Goal: Task Accomplishment & Management: Use online tool/utility

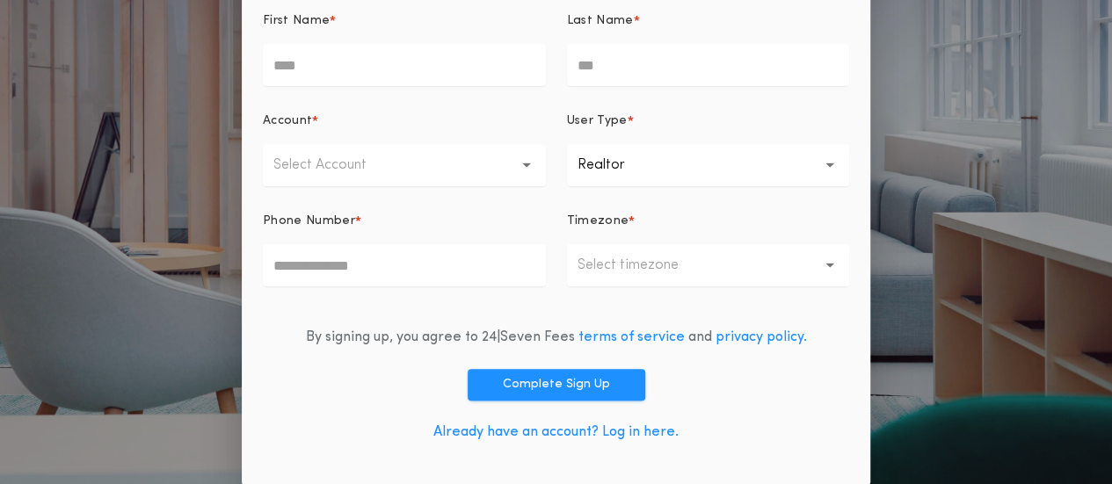
scroll to position [287, 0]
click at [570, 433] on link "Already have an account? Log in here." at bounding box center [555, 433] width 245 height 14
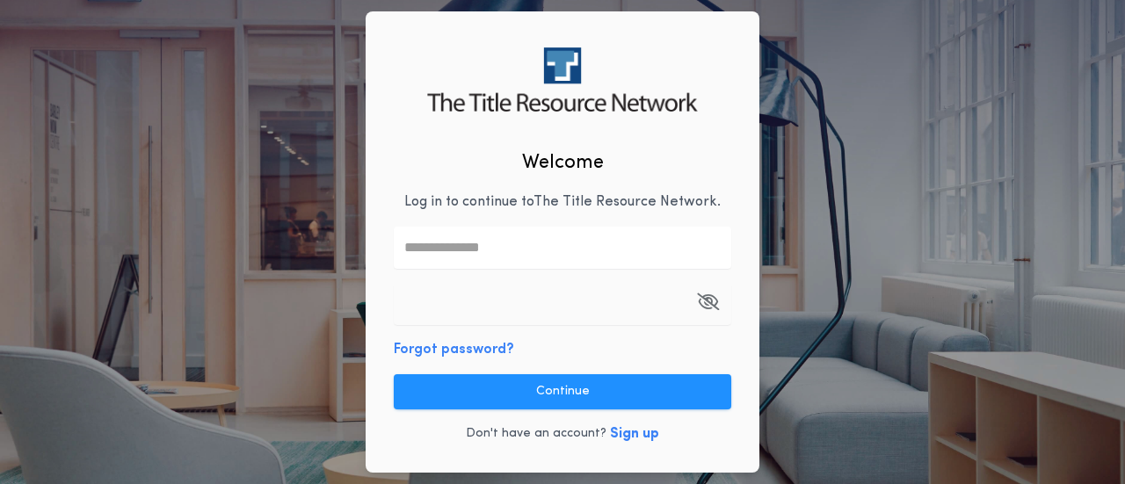
click at [498, 262] on input "text" at bounding box center [563, 248] width 338 height 42
type input "**********"
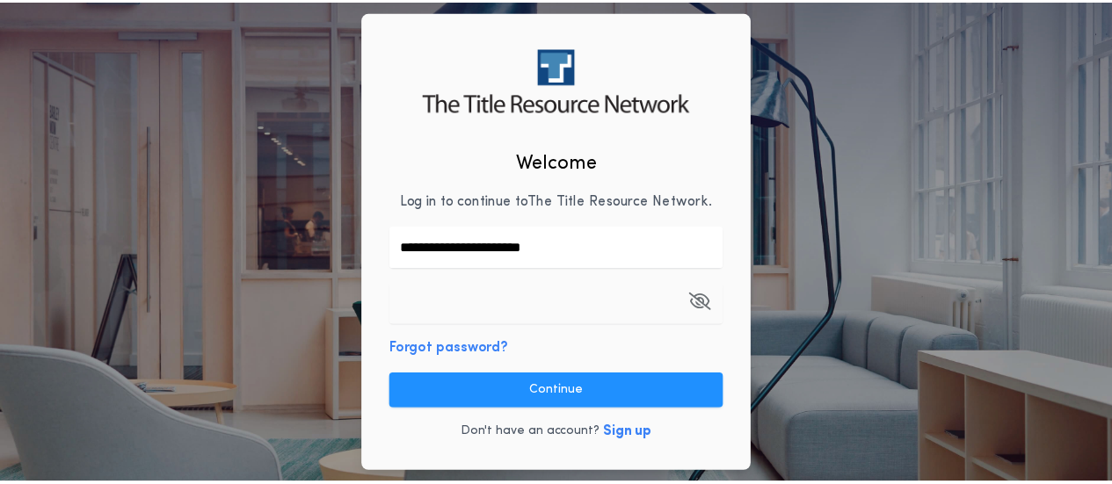
scroll to position [156, 0]
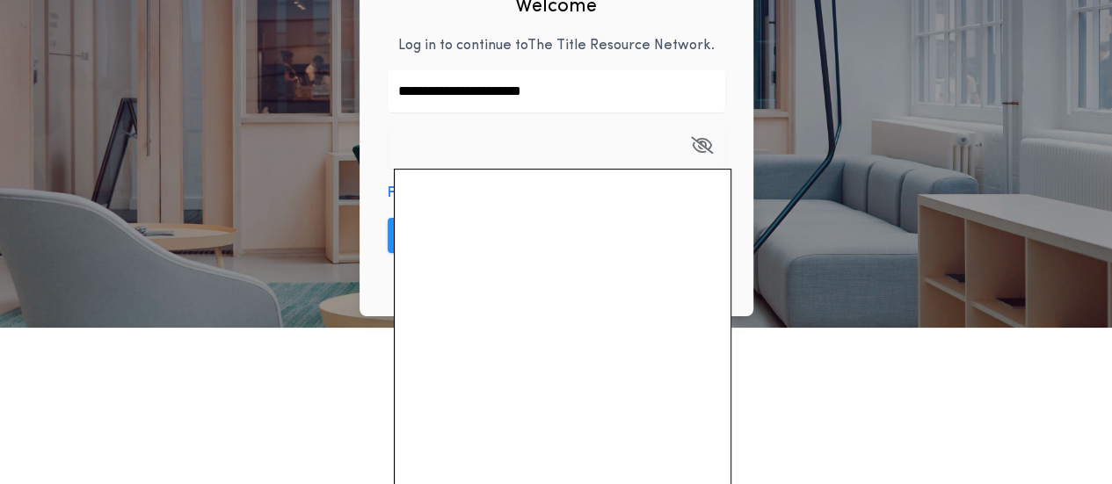
click at [731, 98] on div "**********" at bounding box center [557, 85] width 394 height 461
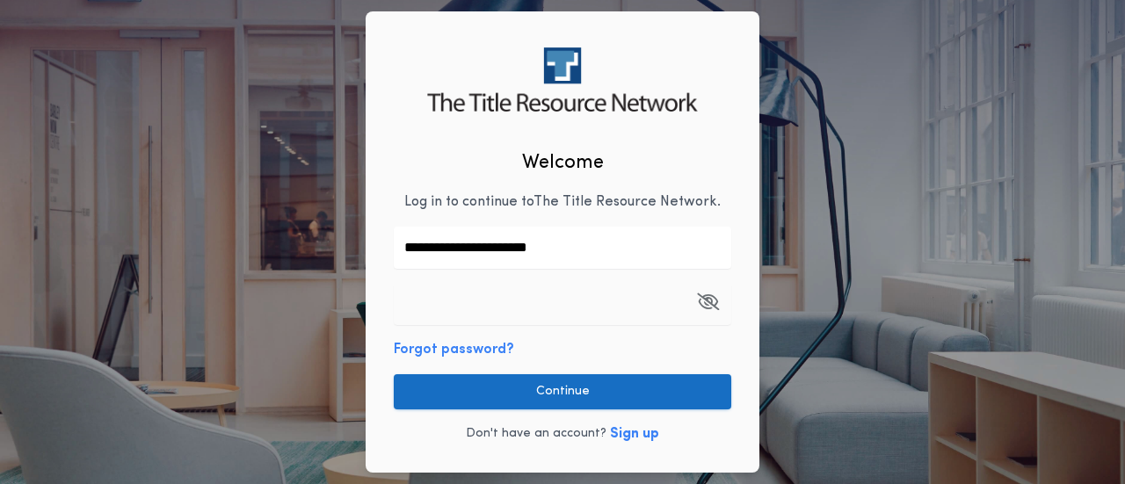
click at [543, 388] on button "Continue" at bounding box center [563, 392] width 338 height 35
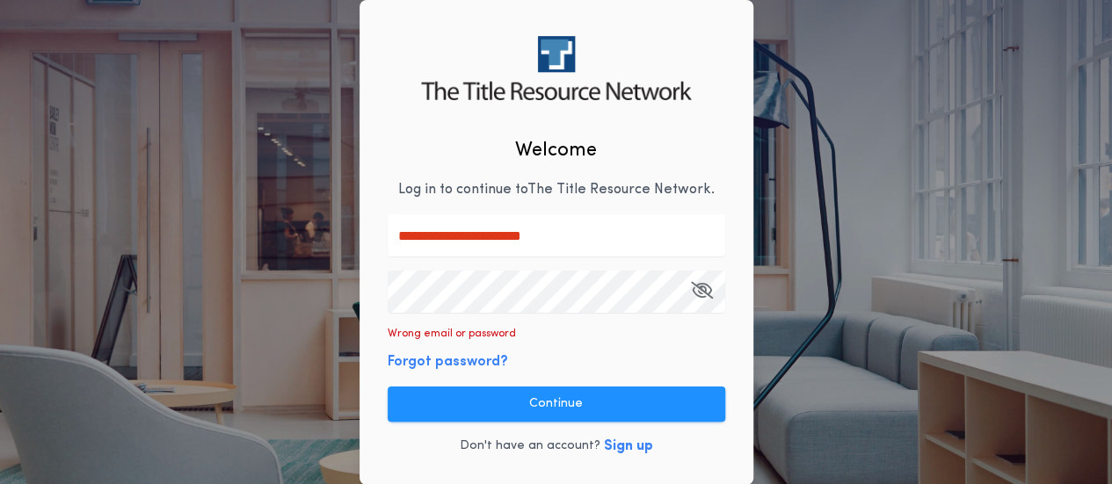
click at [703, 291] on icon "button" at bounding box center [702, 290] width 22 height 1
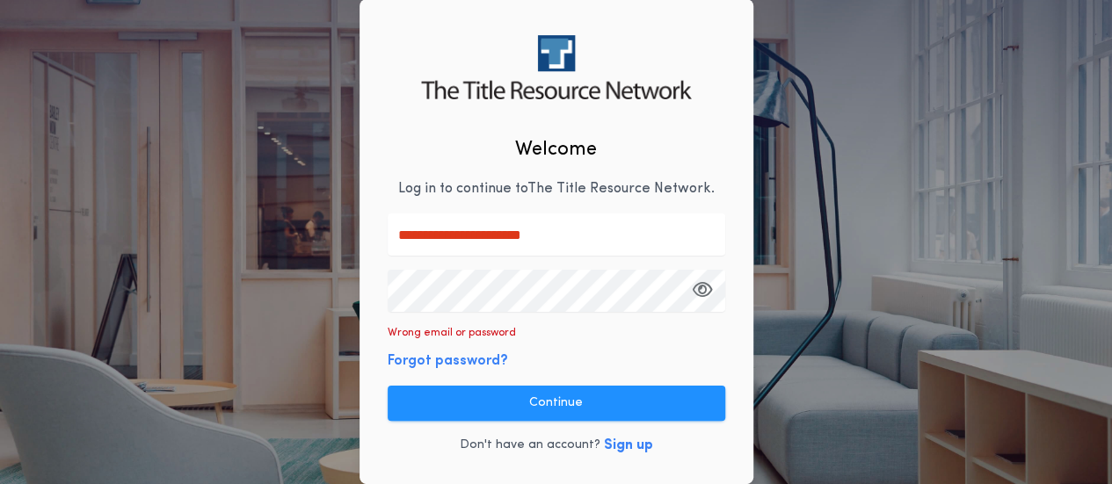
click at [468, 361] on button "Forgot password?" at bounding box center [448, 361] width 120 height 21
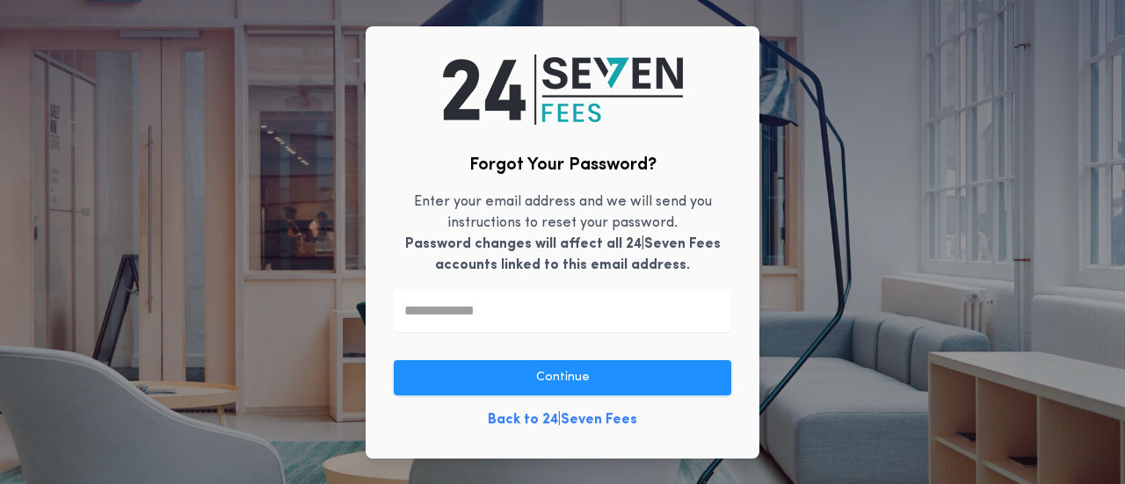
click at [520, 313] on input "text" at bounding box center [563, 311] width 338 height 42
type input "**********"
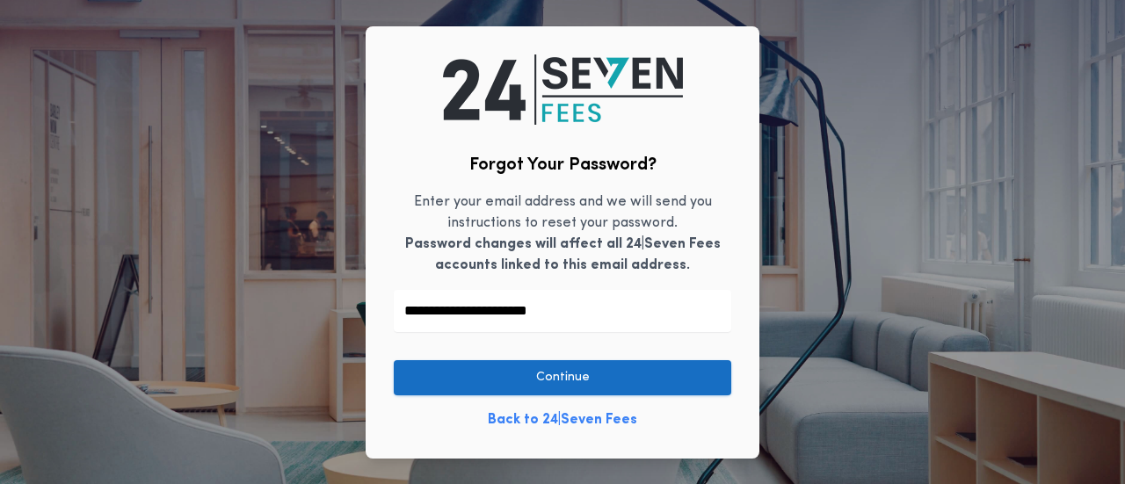
click at [526, 384] on button "Continue" at bounding box center [563, 377] width 338 height 35
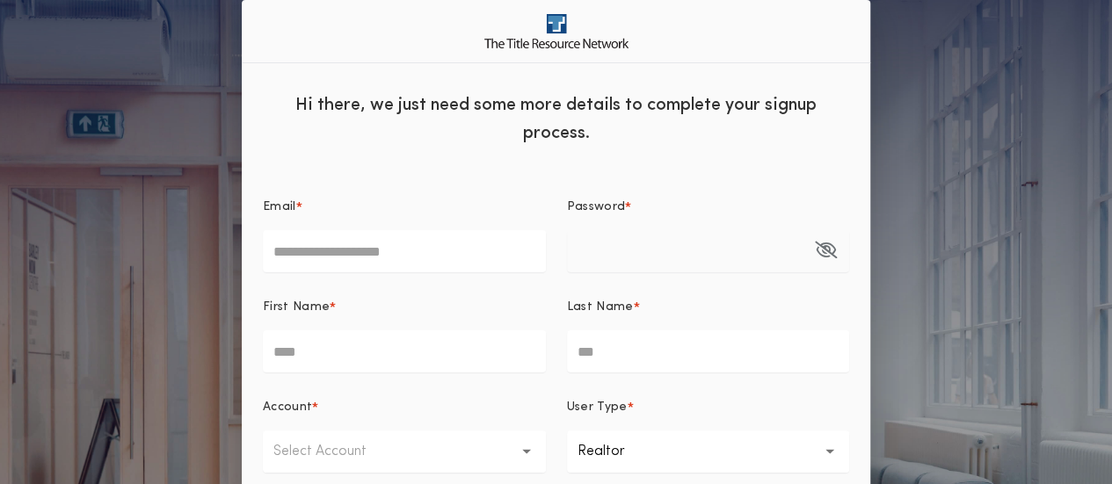
click at [370, 259] on input "Email *" at bounding box center [404, 251] width 283 height 42
type input "**********"
type input "*******"
type input "*********"
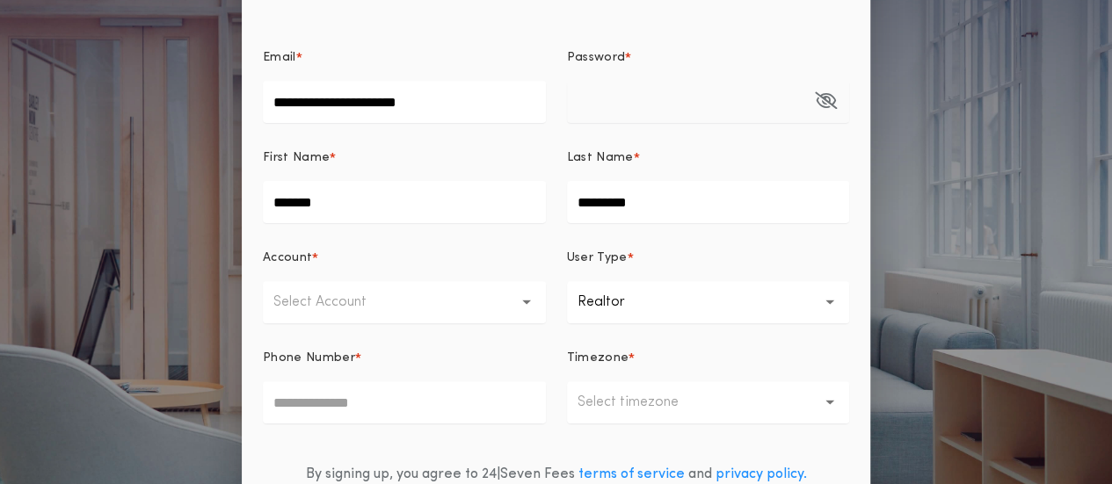
scroll to position [154, 0]
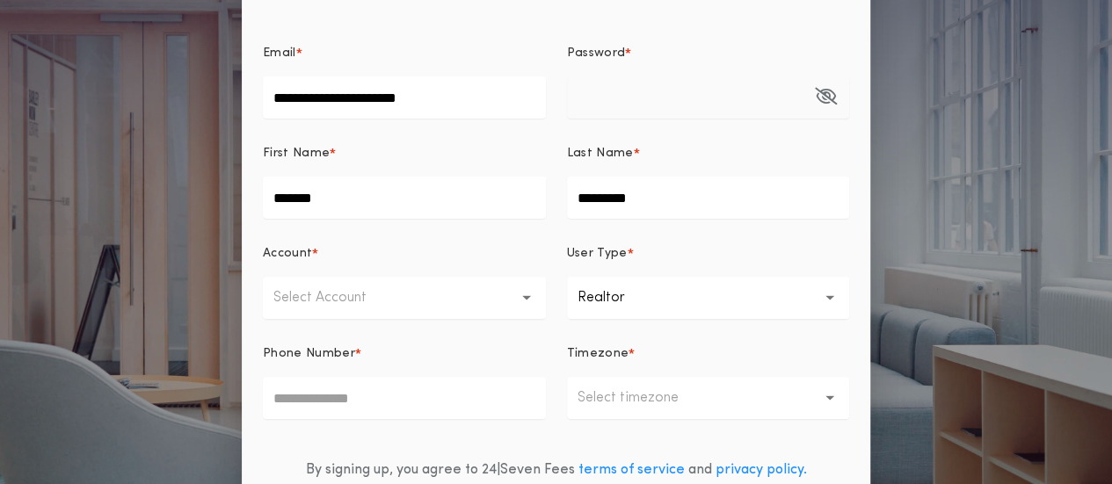
click at [529, 296] on icon "button" at bounding box center [527, 297] width 10 height 4
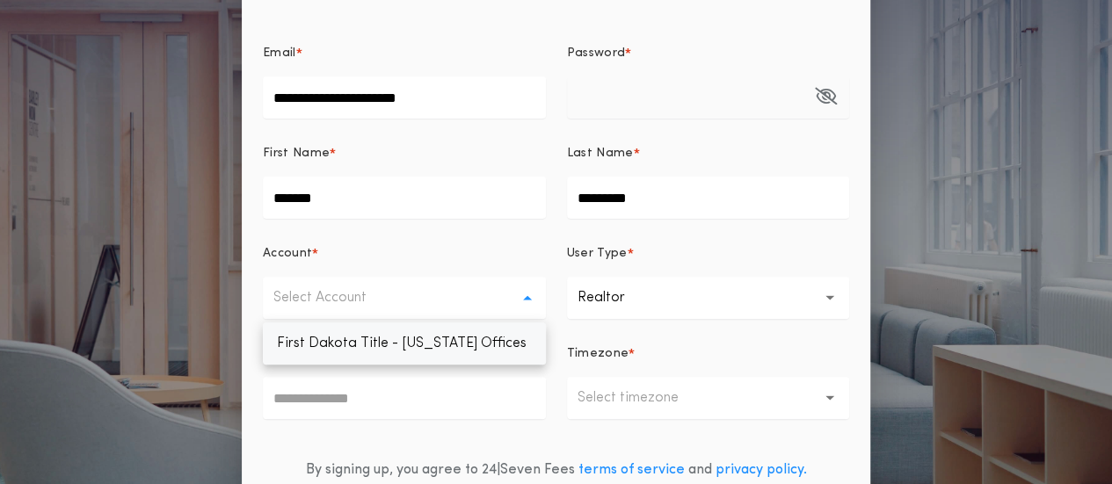
click at [465, 346] on p "First Dakota Title - [US_STATE] Offices" at bounding box center [404, 344] width 283 height 42
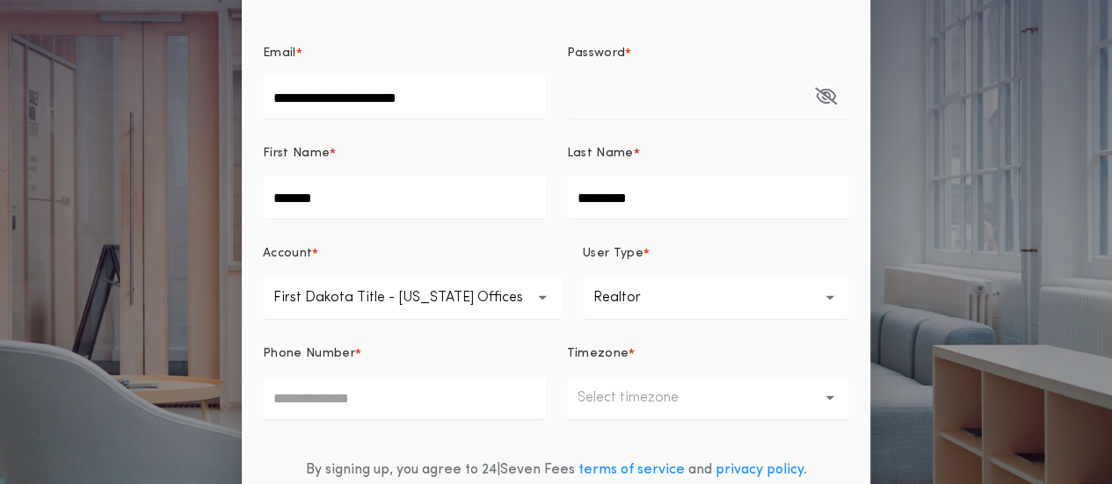
click at [827, 295] on icon "button" at bounding box center [831, 298] width 10 height 6
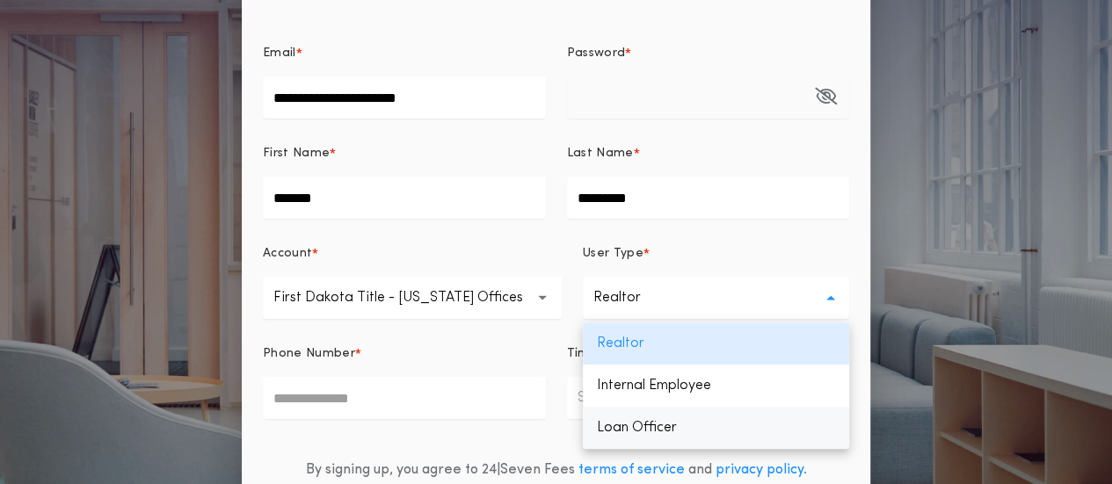
click at [664, 429] on p "Loan Officer" at bounding box center [716, 428] width 266 height 42
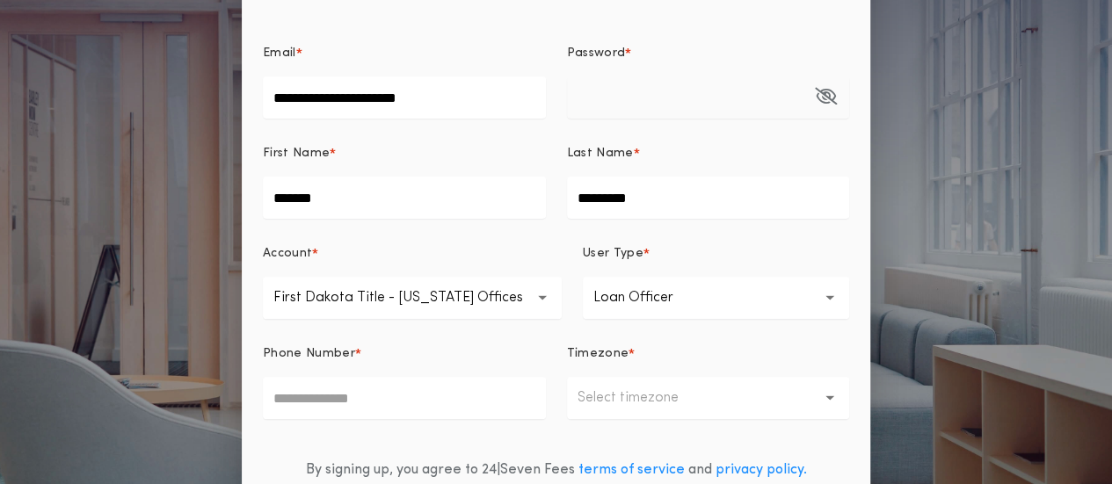
click at [399, 397] on input "Phone Number *" at bounding box center [404, 398] width 283 height 42
type input "**********"
drag, startPoint x: 833, startPoint y: 391, endPoint x: 825, endPoint y: 397, distance: 10.3
click at [833, 392] on button "Select timezone" at bounding box center [708, 398] width 283 height 42
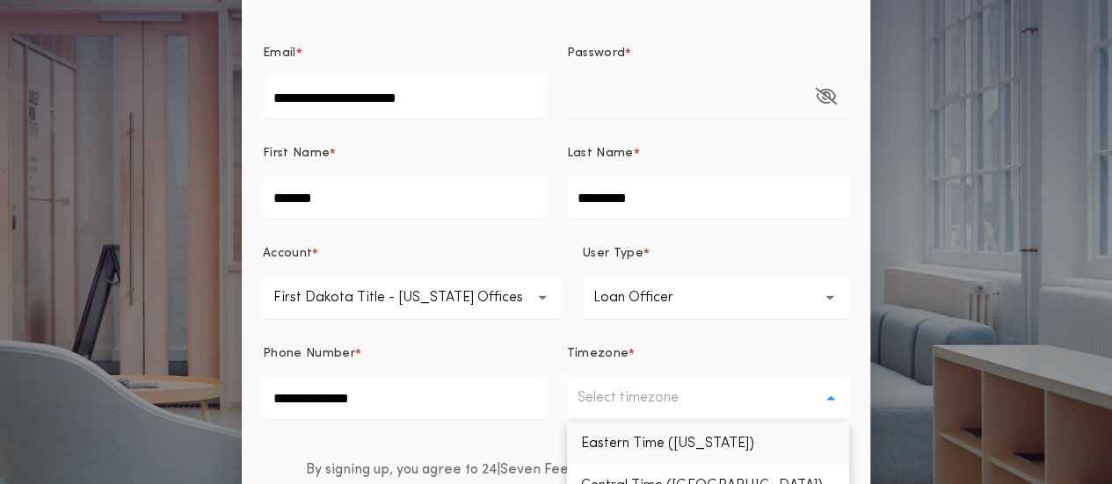
scroll to position [22, 0]
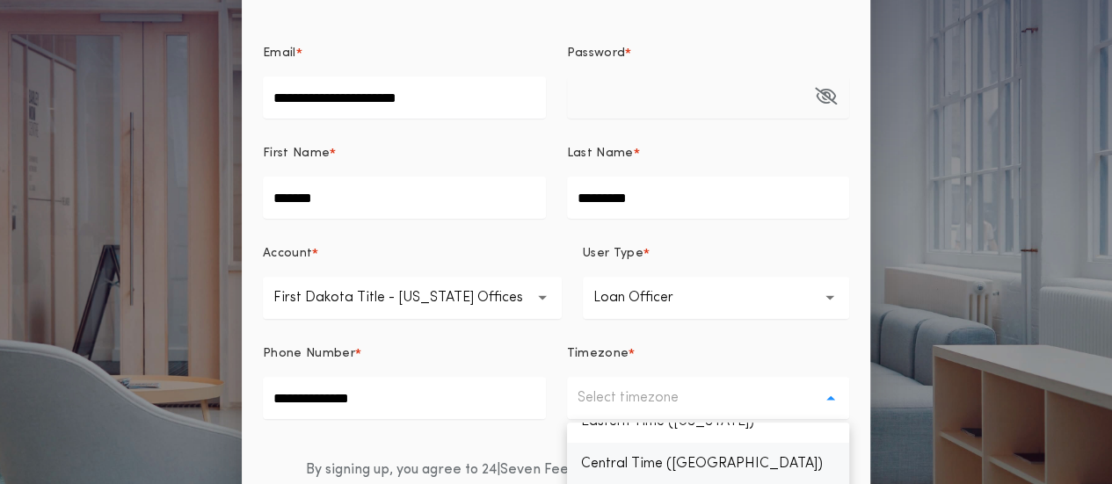
click at [724, 459] on p "Central Time (Chicago)" at bounding box center [708, 464] width 283 height 42
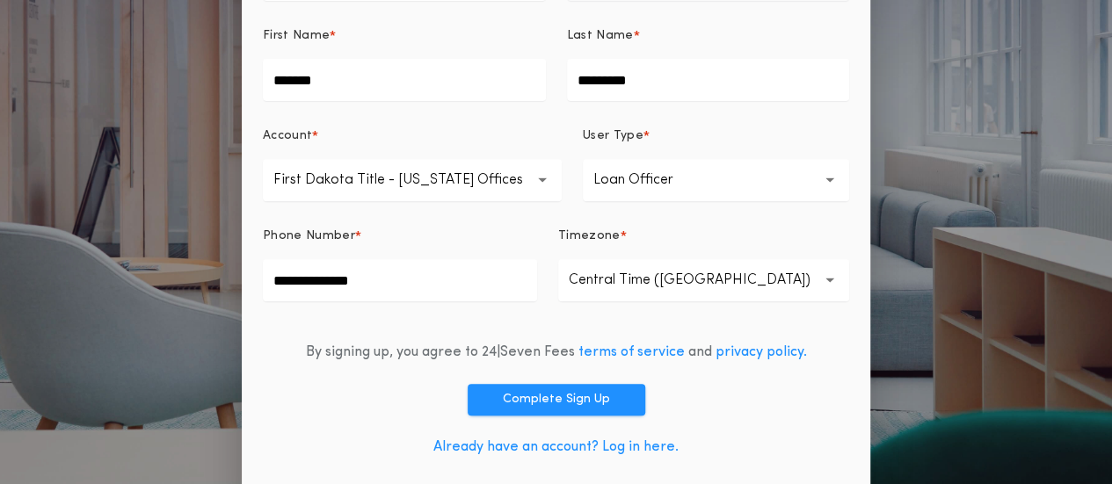
scroll to position [287, 0]
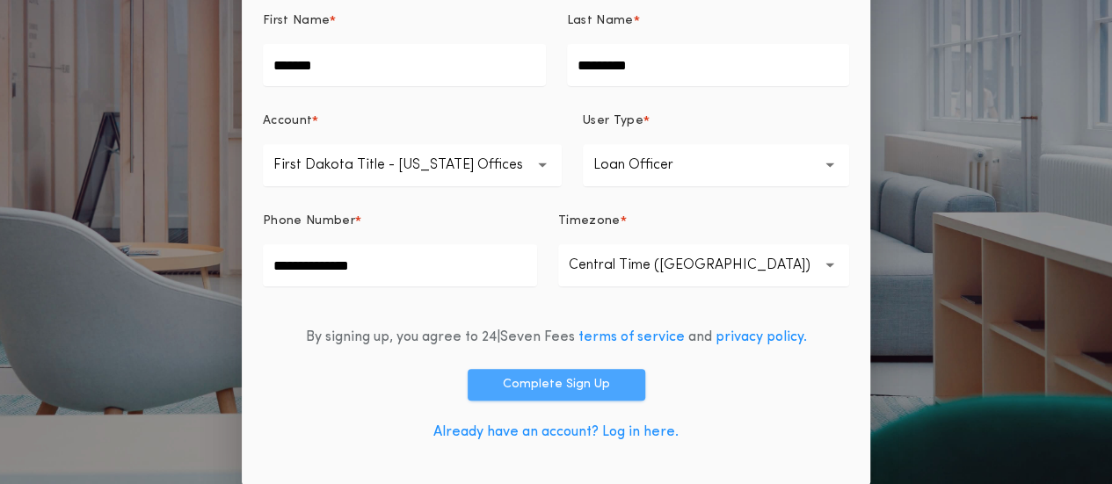
click at [563, 382] on button "Complete Sign Up" at bounding box center [557, 385] width 178 height 32
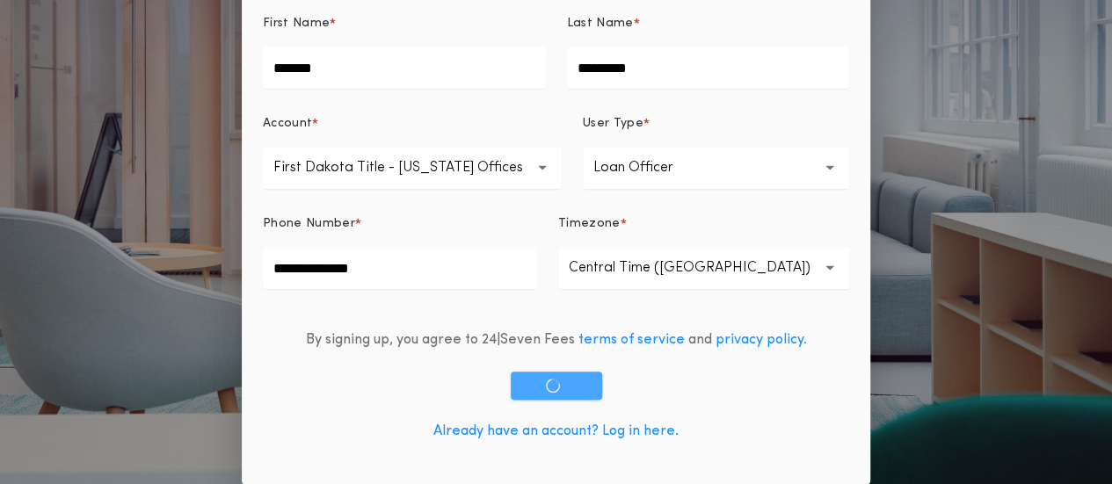
scroll to position [283, 0]
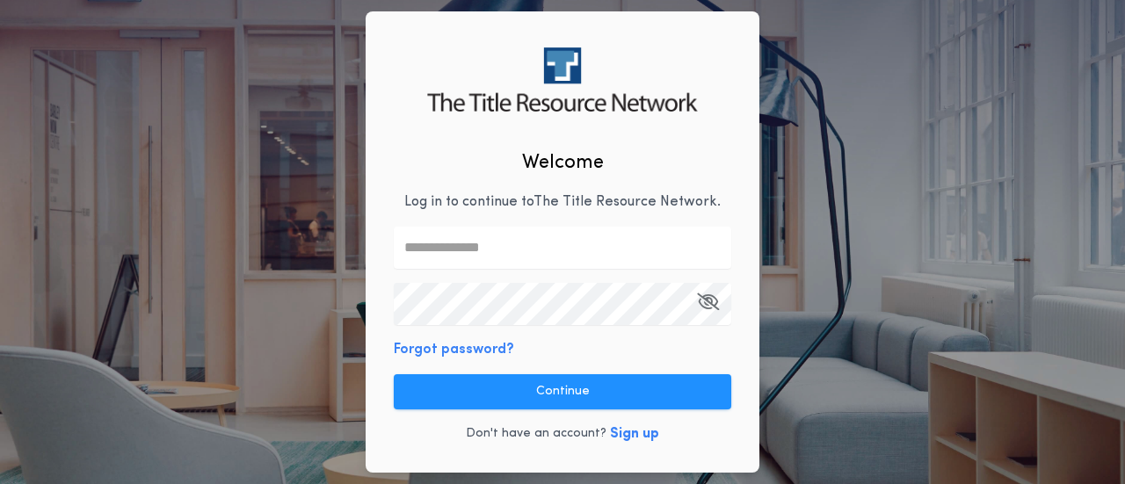
click at [562, 251] on input "text" at bounding box center [563, 248] width 338 height 42
type input "**********"
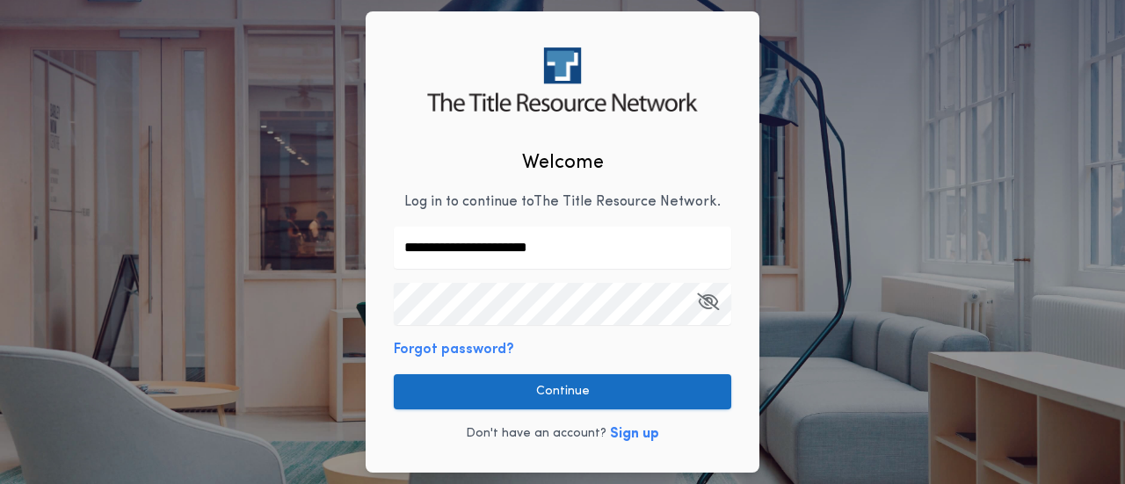
click at [506, 389] on button "Continue" at bounding box center [563, 392] width 338 height 35
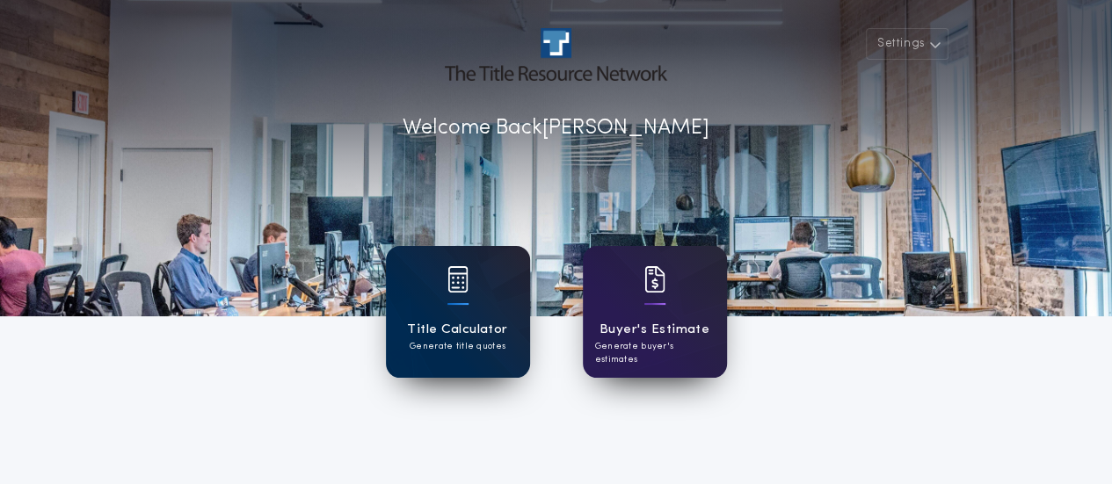
click at [462, 327] on h1 "Title Calculator" at bounding box center [457, 330] width 100 height 20
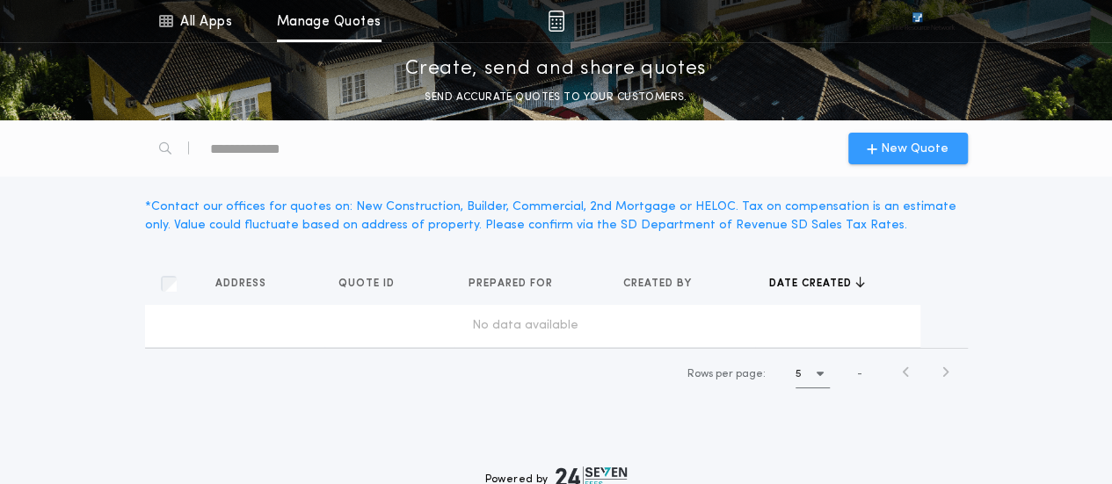
click at [913, 149] on span "New Quote" at bounding box center [915, 149] width 68 height 18
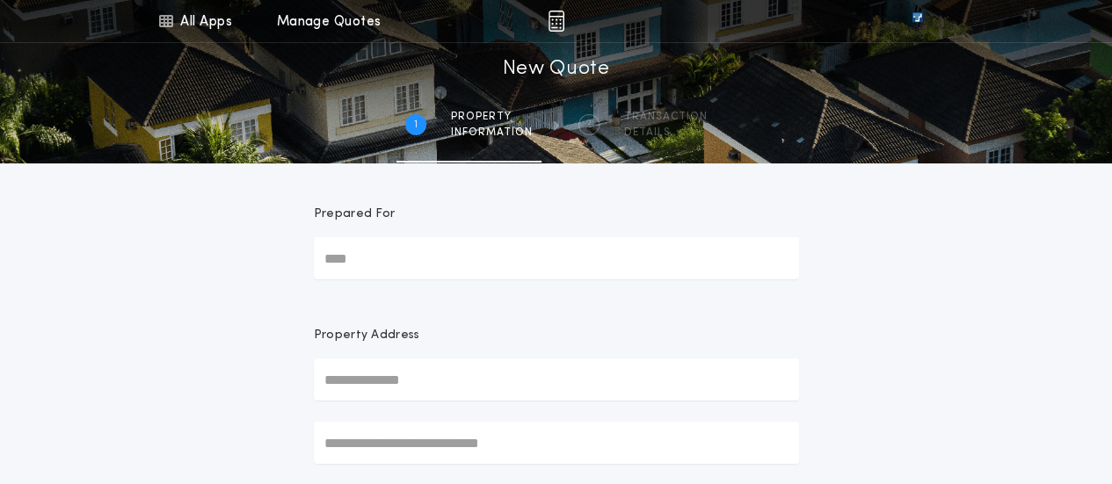
click at [707, 251] on input "Prepared For" at bounding box center [556, 258] width 485 height 42
type input "*******"
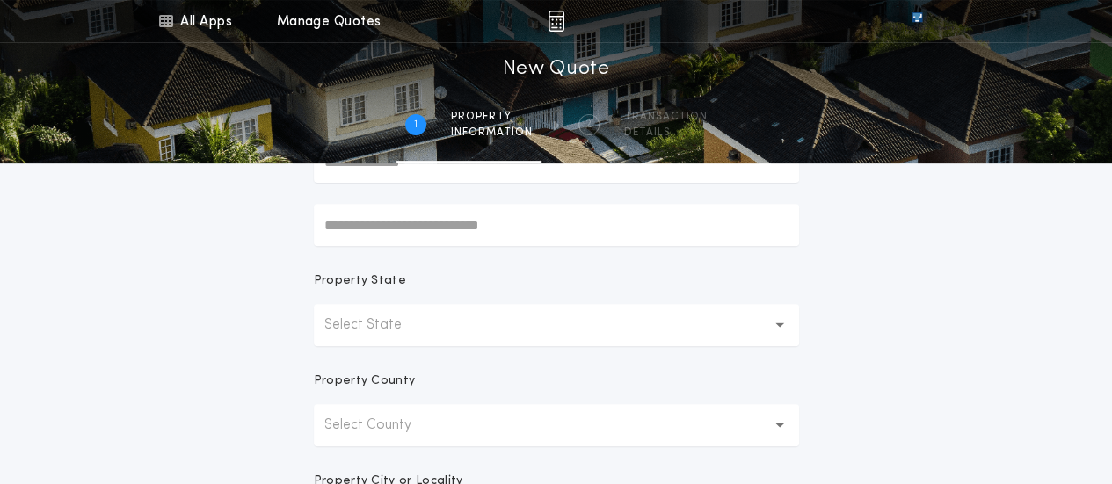
scroll to position [220, 0]
click at [782, 319] on icon "button" at bounding box center [780, 323] width 10 height 42
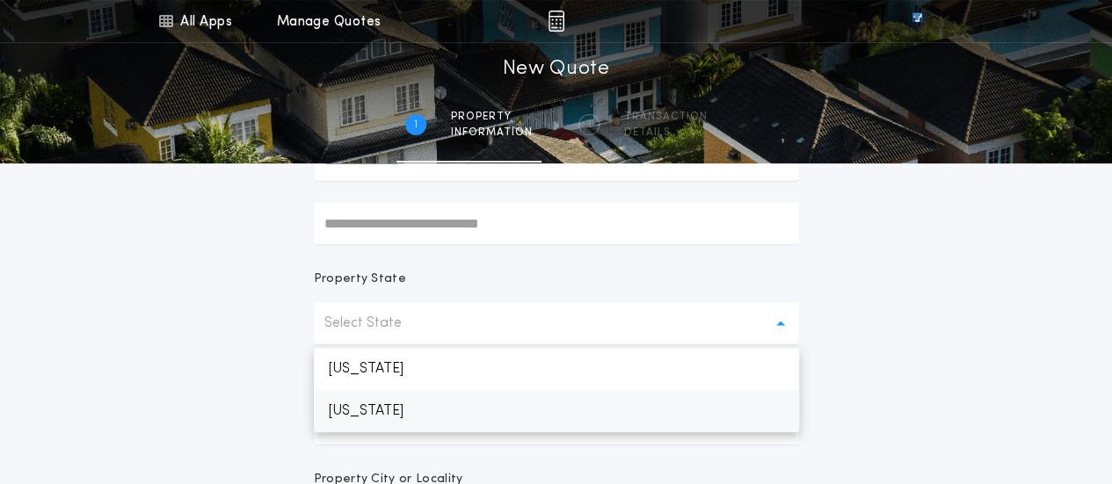
click at [400, 417] on p "South Dakota" at bounding box center [556, 411] width 485 height 42
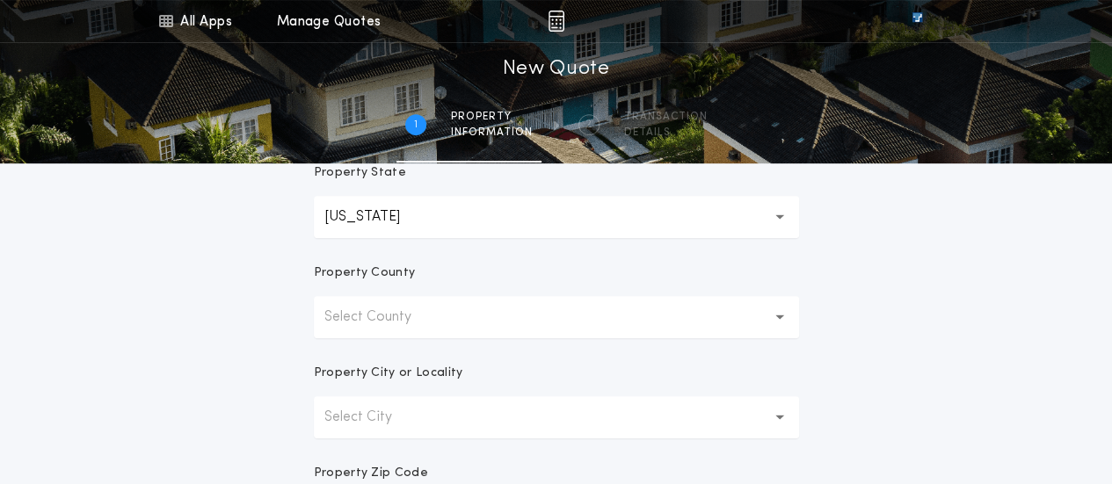
scroll to position [330, 0]
click at [780, 309] on icon "button" at bounding box center [780, 314] width 10 height 42
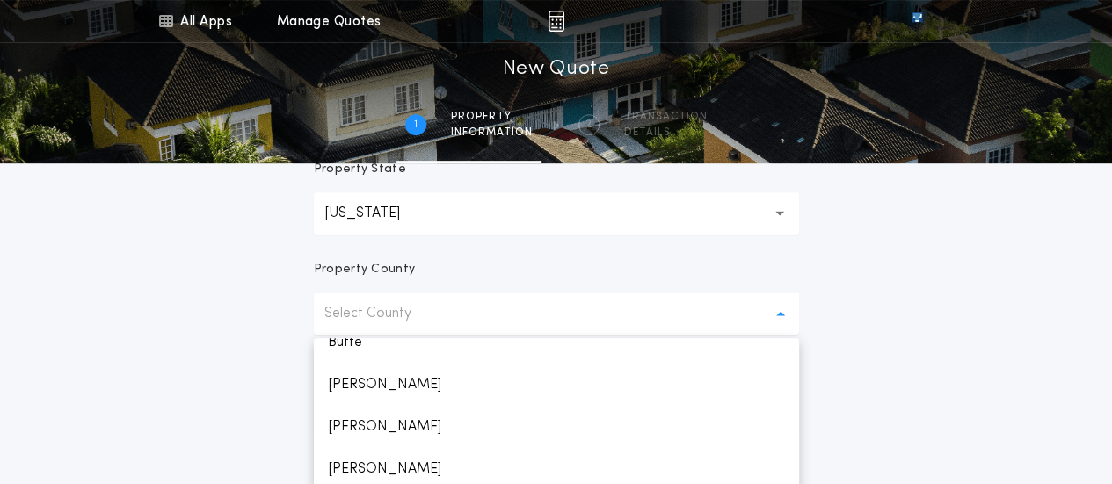
scroll to position [462, 0]
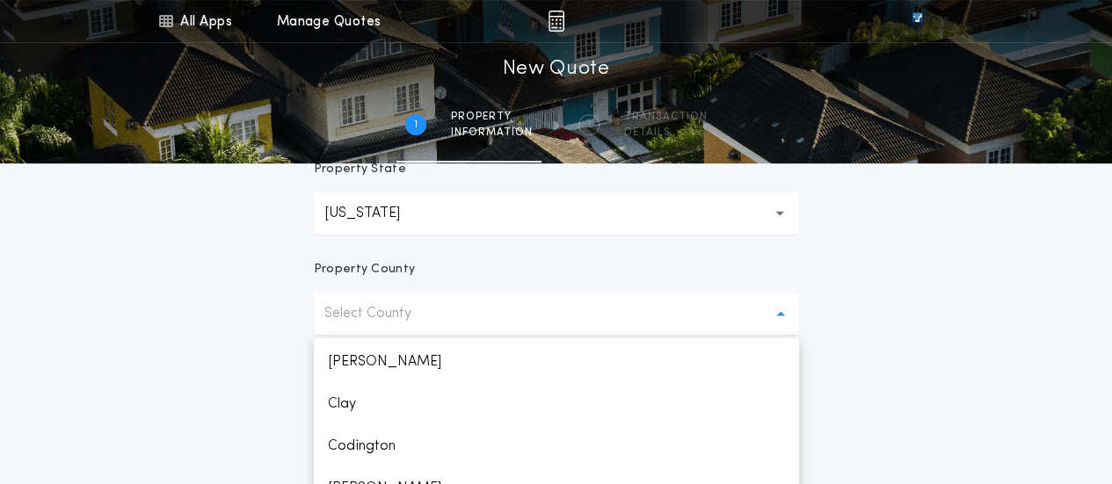
click at [492, 324] on button "Select County" at bounding box center [556, 314] width 485 height 42
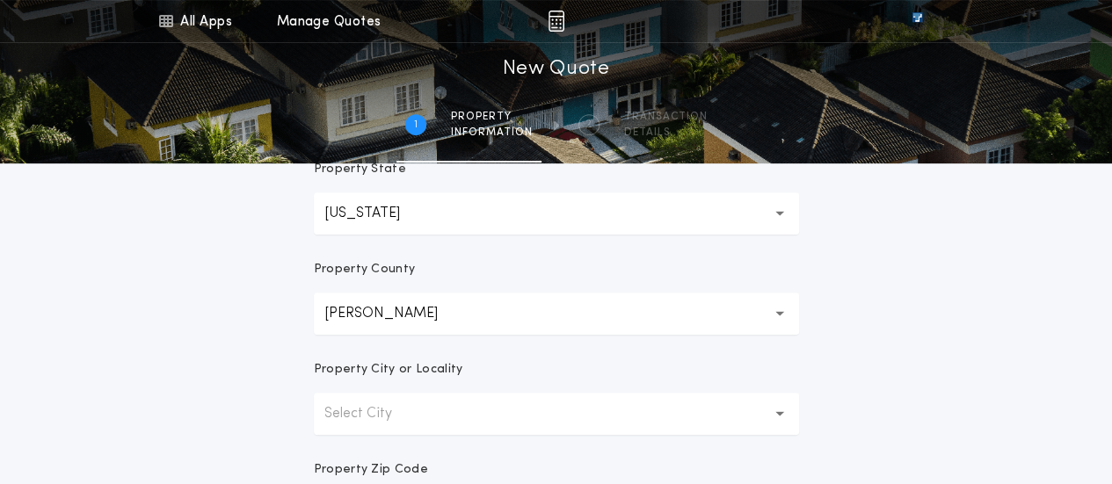
click at [782, 312] on icon "button" at bounding box center [780, 314] width 10 height 6
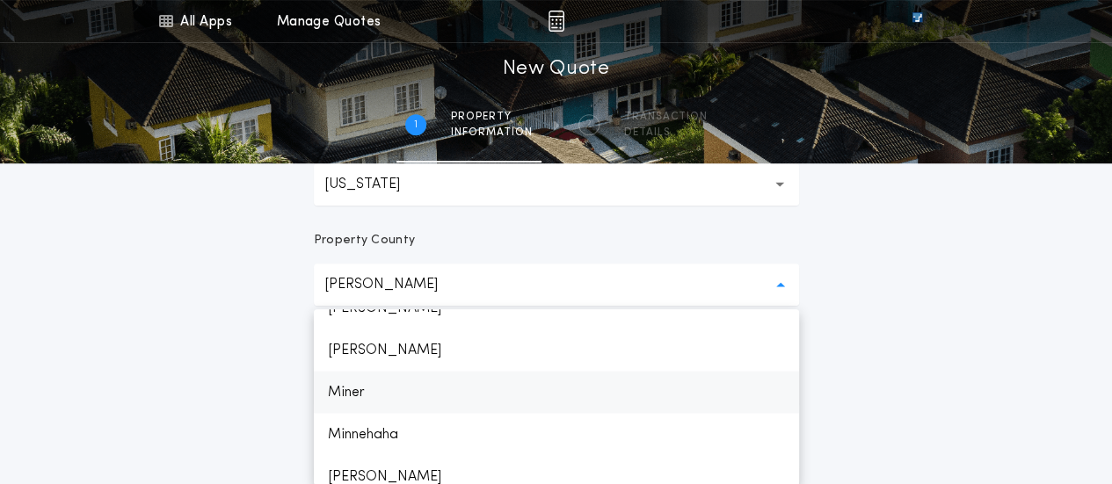
scroll to position [1924, 0]
click at [423, 426] on p "Minnehaha" at bounding box center [556, 432] width 485 height 42
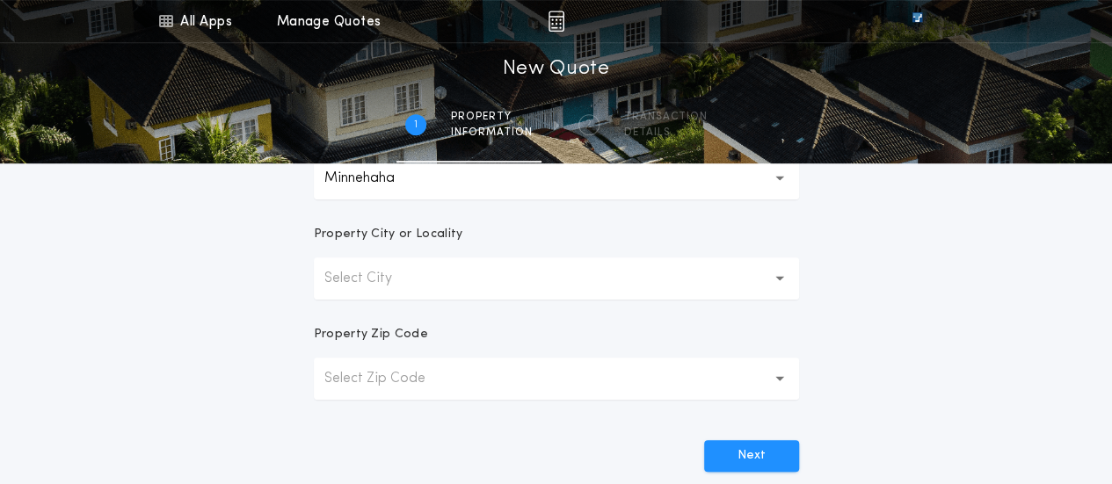
scroll to position [469, 0]
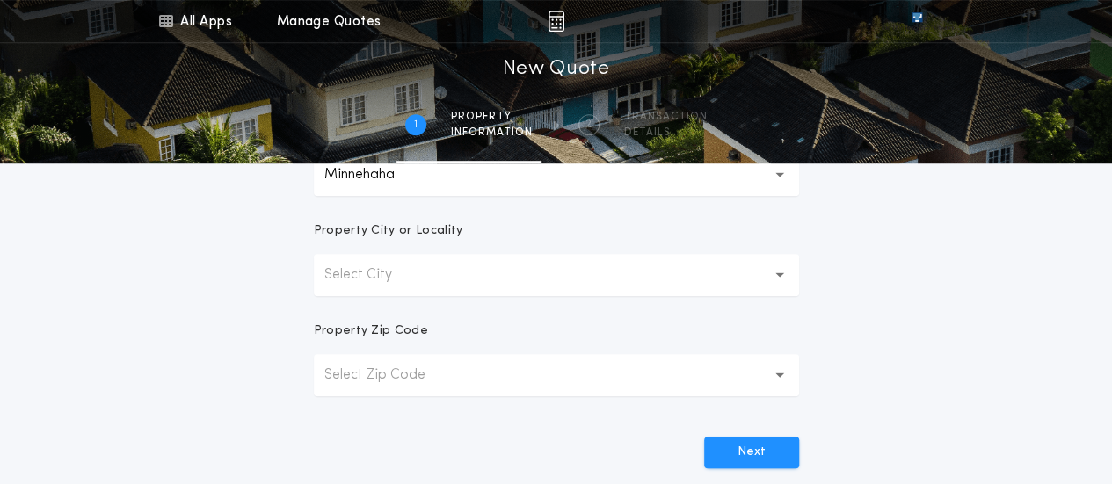
click at [777, 273] on icon "button" at bounding box center [780, 276] width 10 height 6
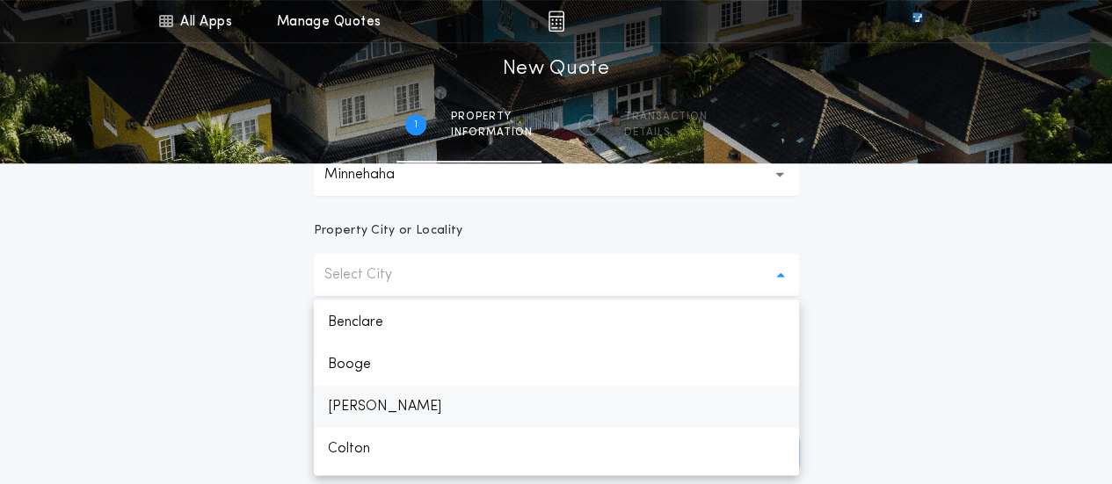
scroll to position [88, 0]
click at [387, 404] on p "Brandon" at bounding box center [556, 402] width 485 height 42
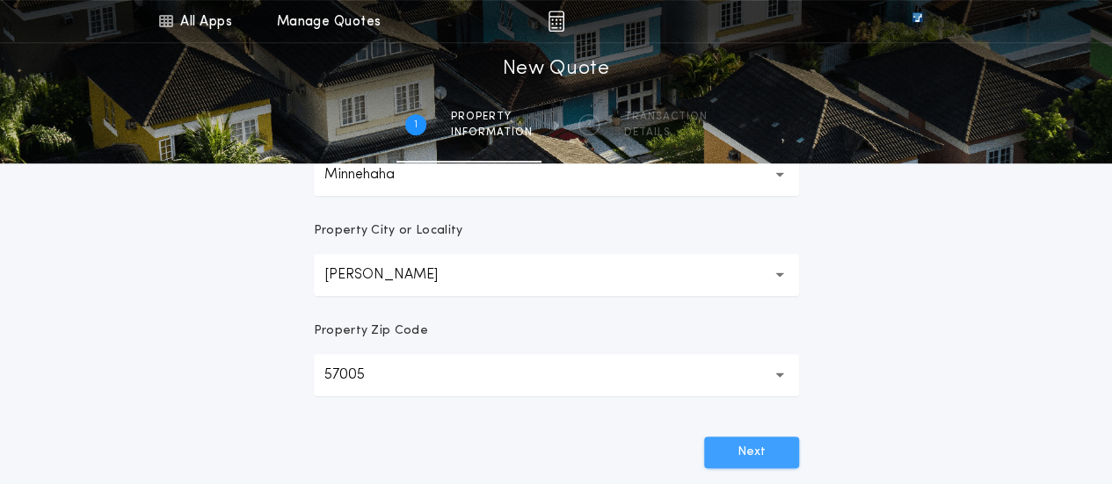
drag, startPoint x: 767, startPoint y: 453, endPoint x: 820, endPoint y: 435, distance: 56.4
click at [767, 453] on button "Next" at bounding box center [751, 453] width 95 height 32
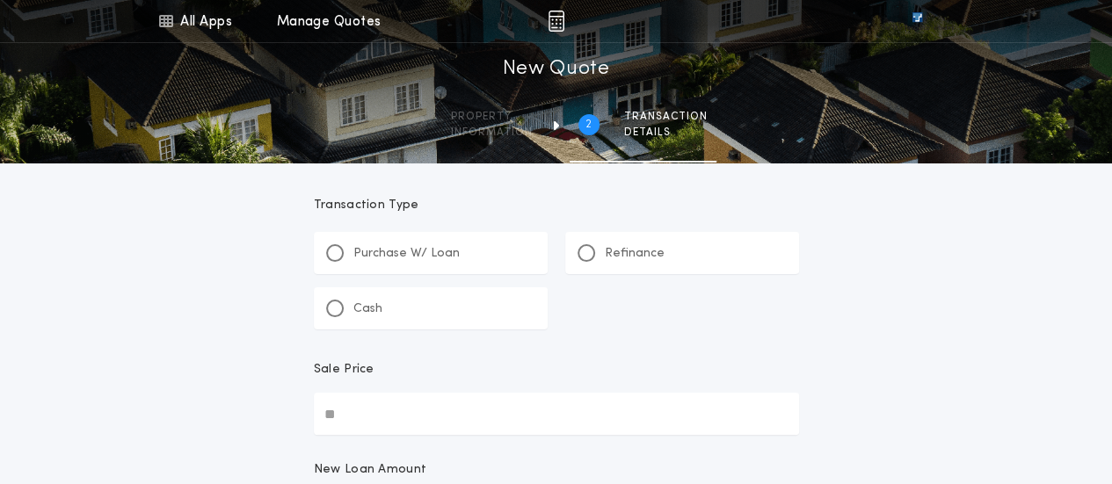
scroll to position [0, 0]
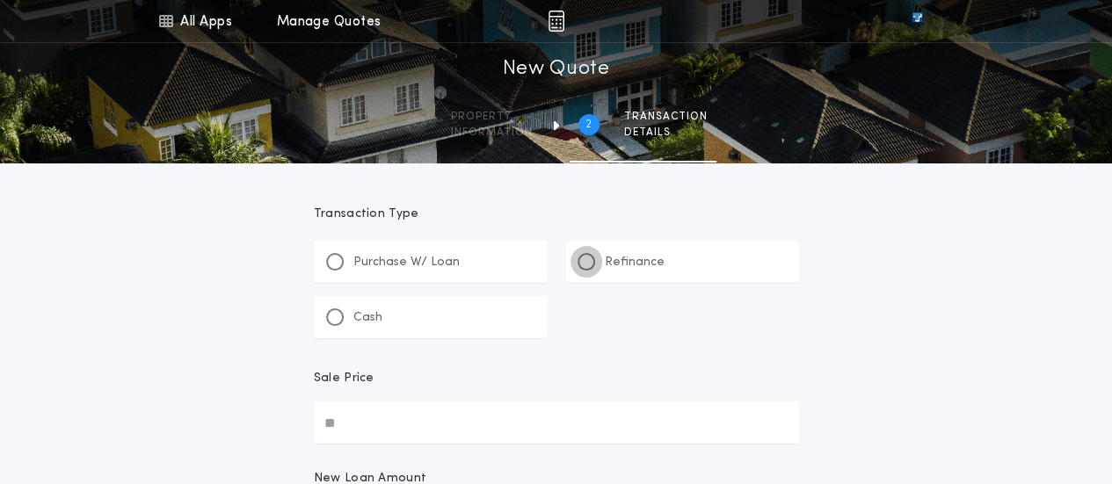
click at [584, 261] on div at bounding box center [586, 262] width 9 height 9
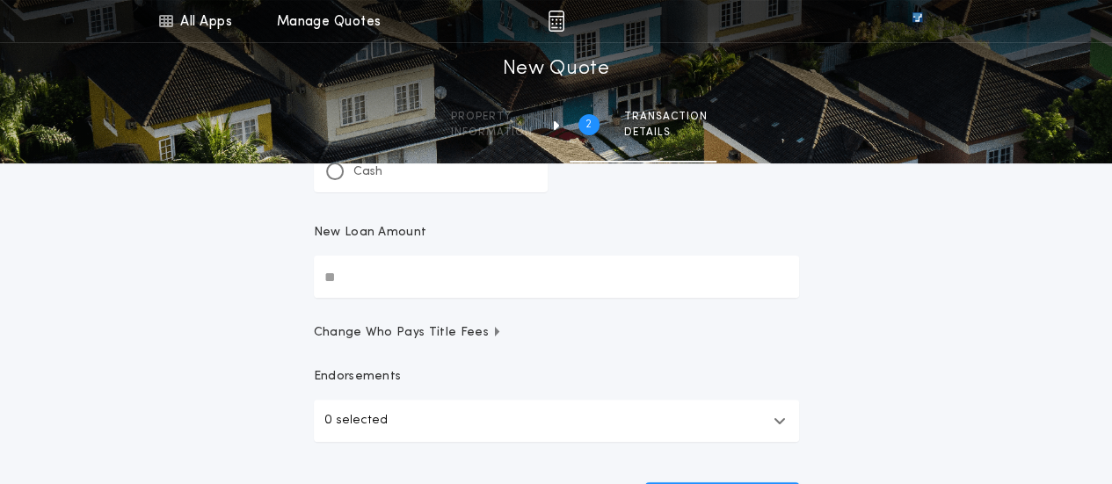
scroll to position [154, 0]
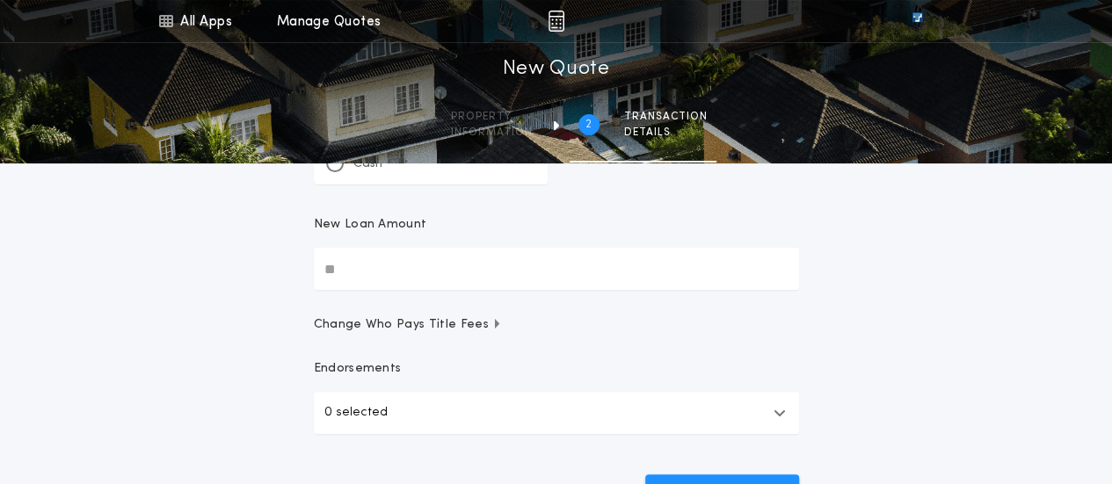
drag, startPoint x: 379, startPoint y: 270, endPoint x: 260, endPoint y: 266, distance: 118.7
click at [262, 265] on div "All Apps Title Calculator Buyer's Estimate Menu All Apps Manage Quotes 2 /2 New…" at bounding box center [556, 210] width 1112 height 728
drag, startPoint x: 338, startPoint y: 272, endPoint x: 253, endPoint y: 281, distance: 85.0
click at [253, 281] on div "All Apps Title Calculator Buyer's Estimate Menu All Apps Manage Quotes 2 /2 New…" at bounding box center [556, 210] width 1112 height 728
type input "**********"
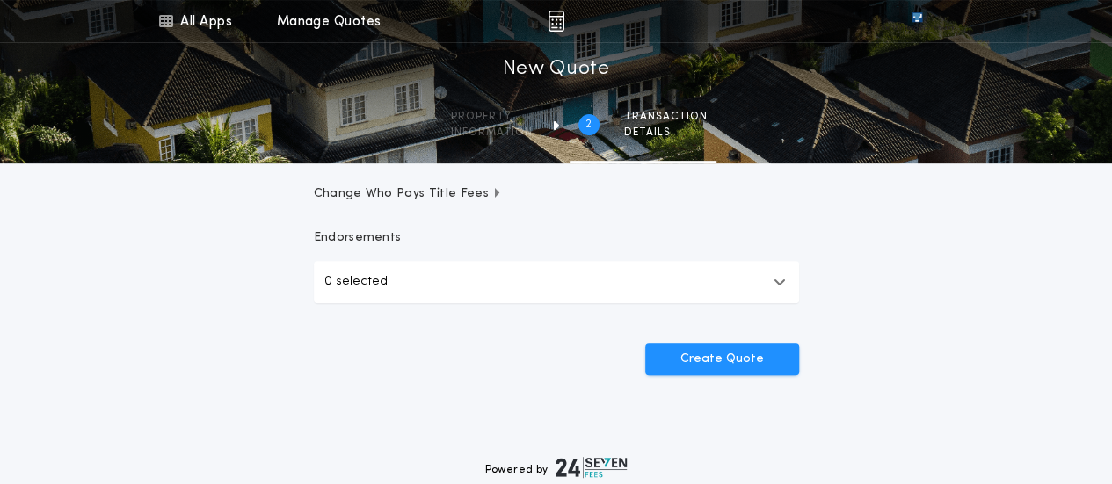
scroll to position [286, 0]
click at [751, 367] on button "Create Quote" at bounding box center [722, 359] width 154 height 32
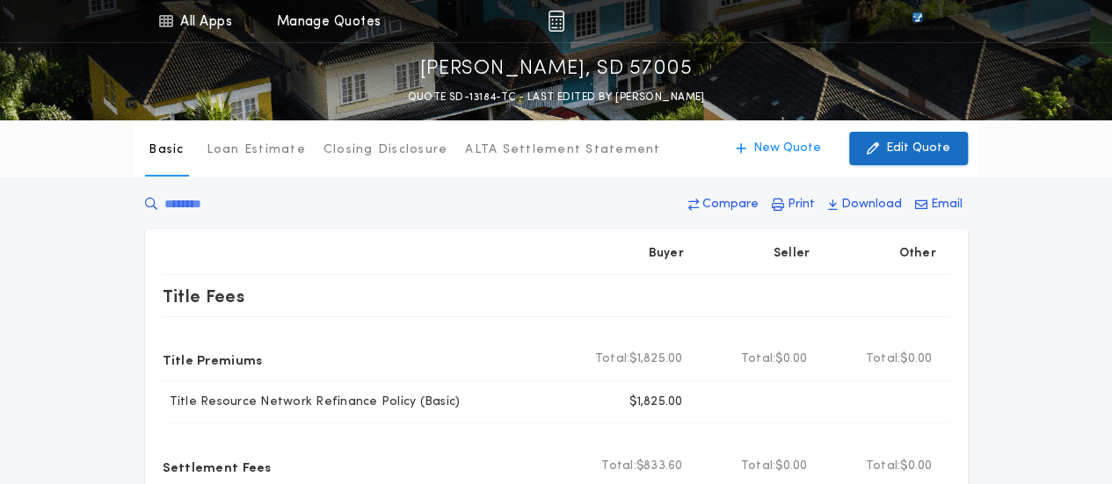
click at [923, 147] on p "Edit Quote" at bounding box center [918, 149] width 64 height 18
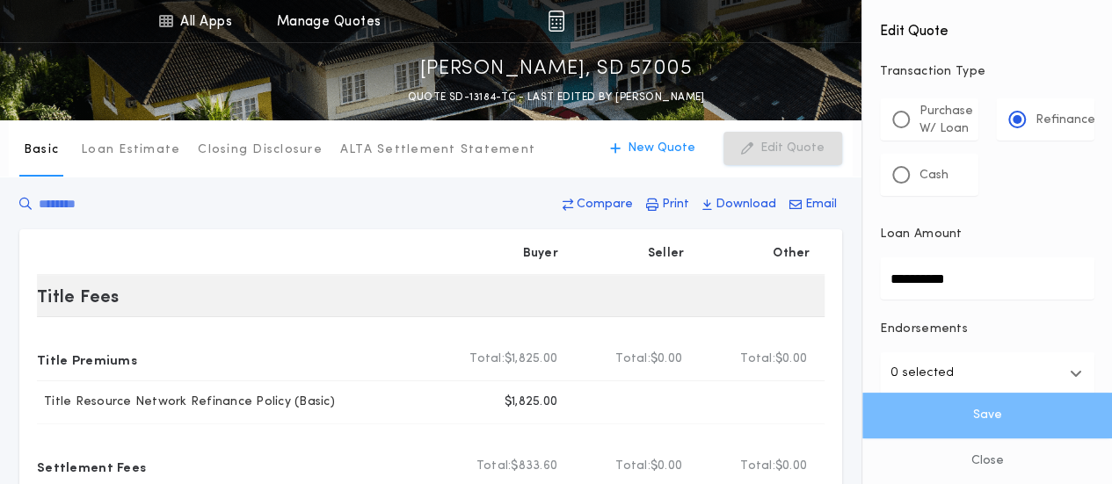
drag, startPoint x: 987, startPoint y: 275, endPoint x: 802, endPoint y: 279, distance: 185.5
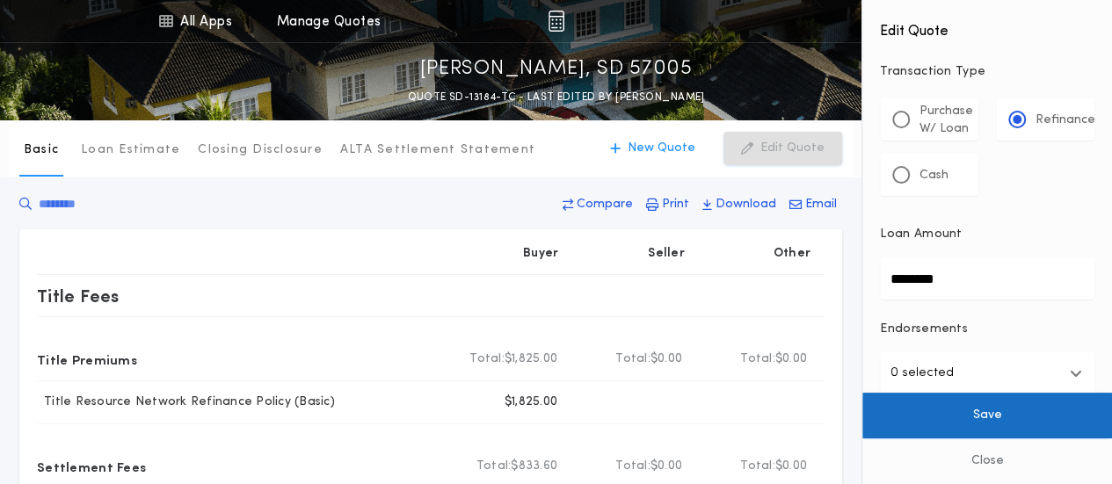
type input "********"
click at [1006, 411] on button "Save" at bounding box center [987, 416] width 250 height 46
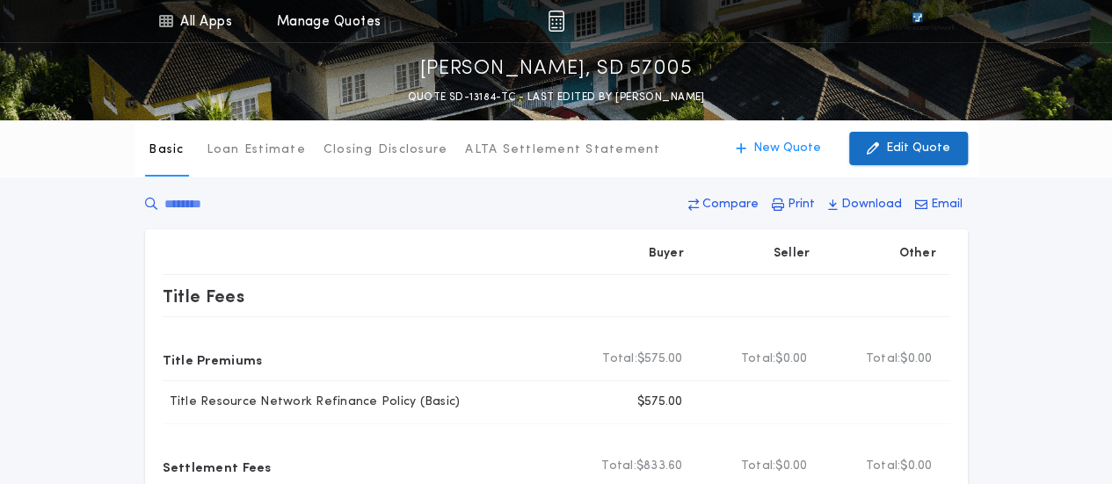
click at [914, 149] on p "Edit Quote" at bounding box center [918, 149] width 64 height 18
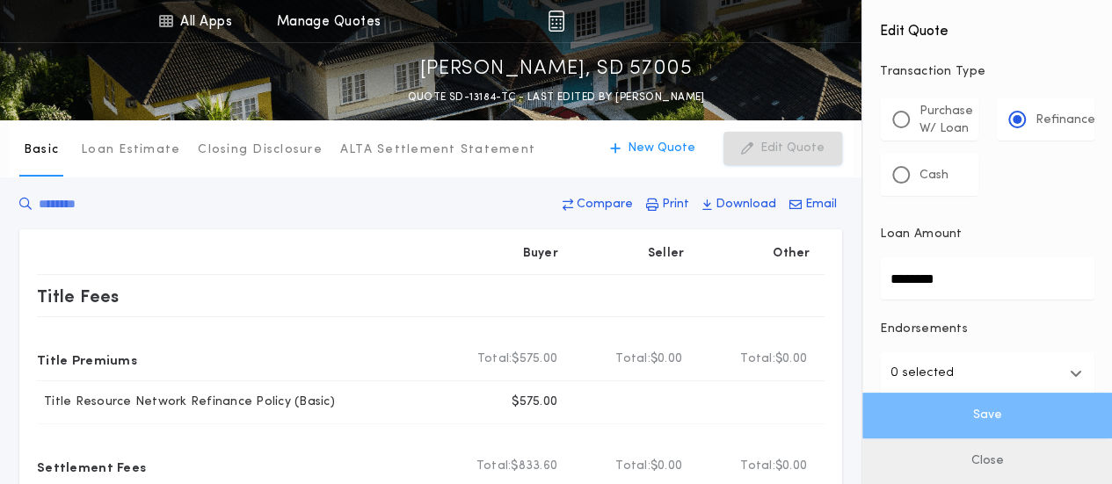
click at [991, 465] on button "Close" at bounding box center [987, 462] width 250 height 46
